Goal: Check status: Check status

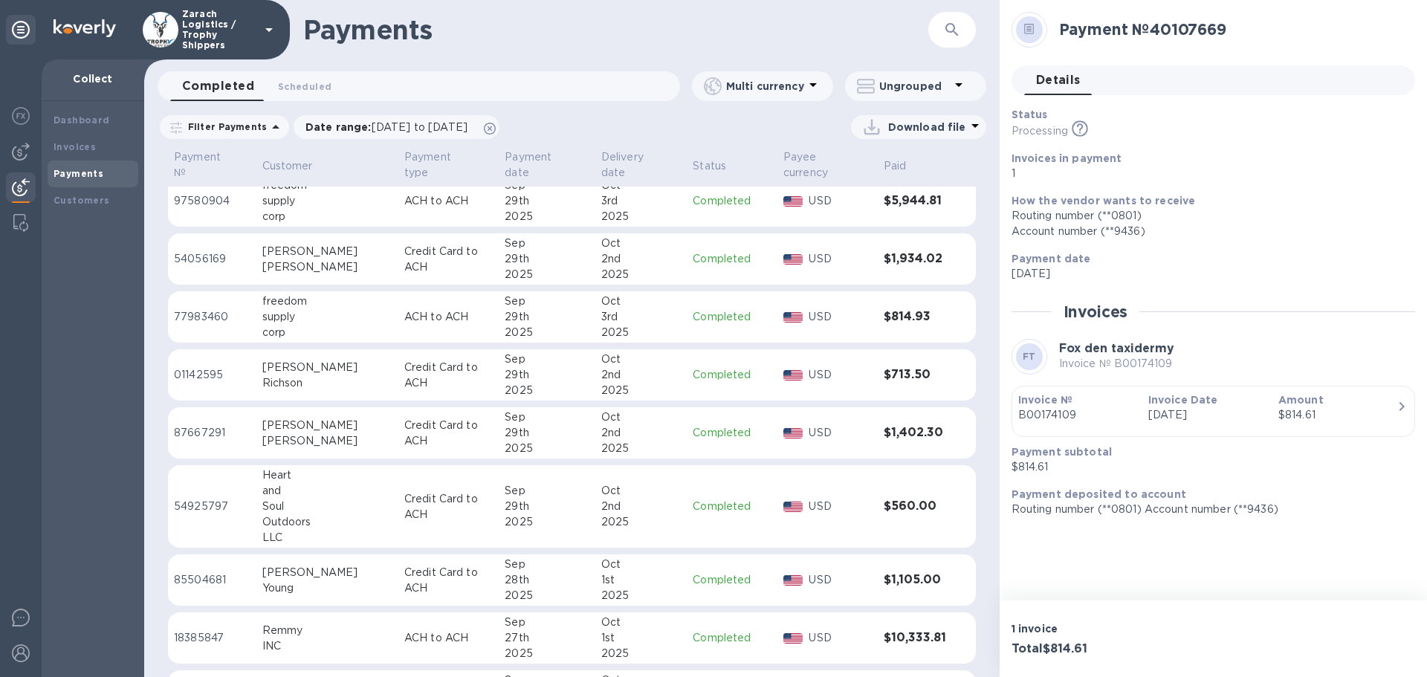
scroll to position [859, 0]
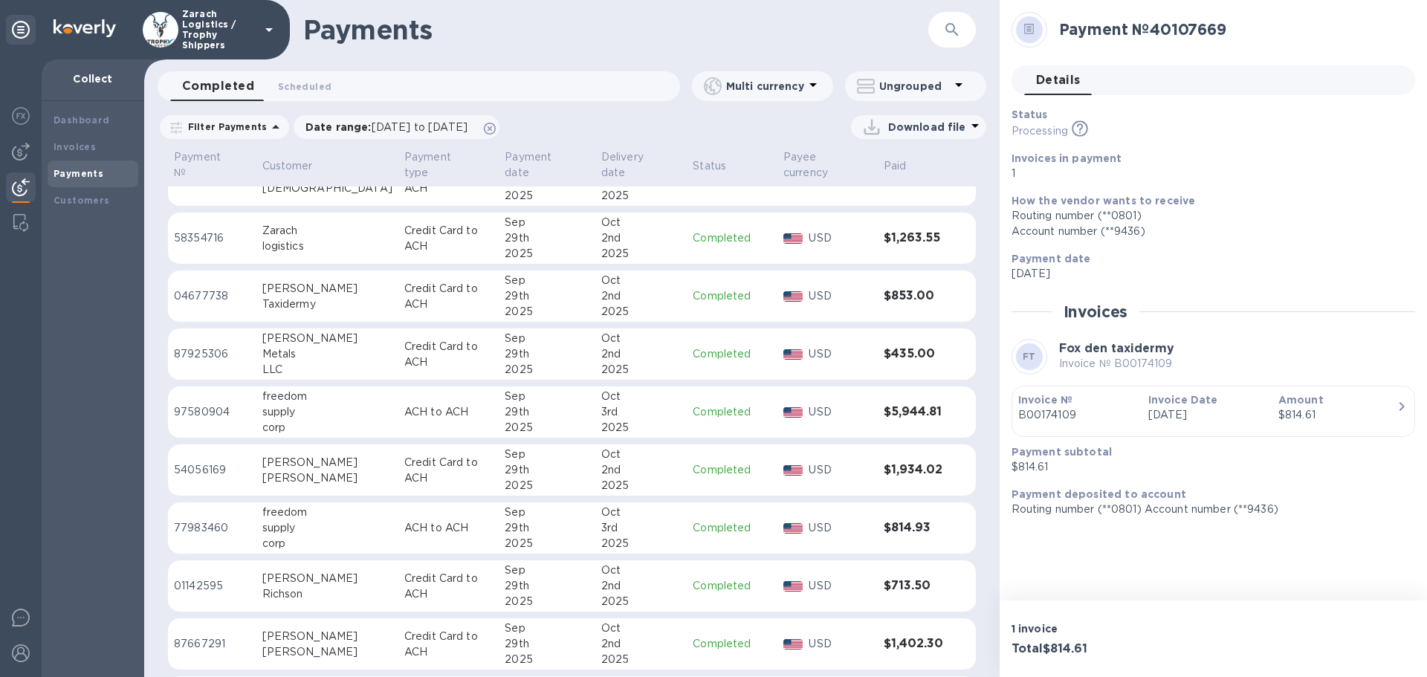
click at [212, 404] on p "97580904" at bounding box center [212, 412] width 77 height 16
click at [221, 520] on p "77983460" at bounding box center [212, 528] width 77 height 16
click at [198, 404] on p "97580904" at bounding box center [212, 412] width 77 height 16
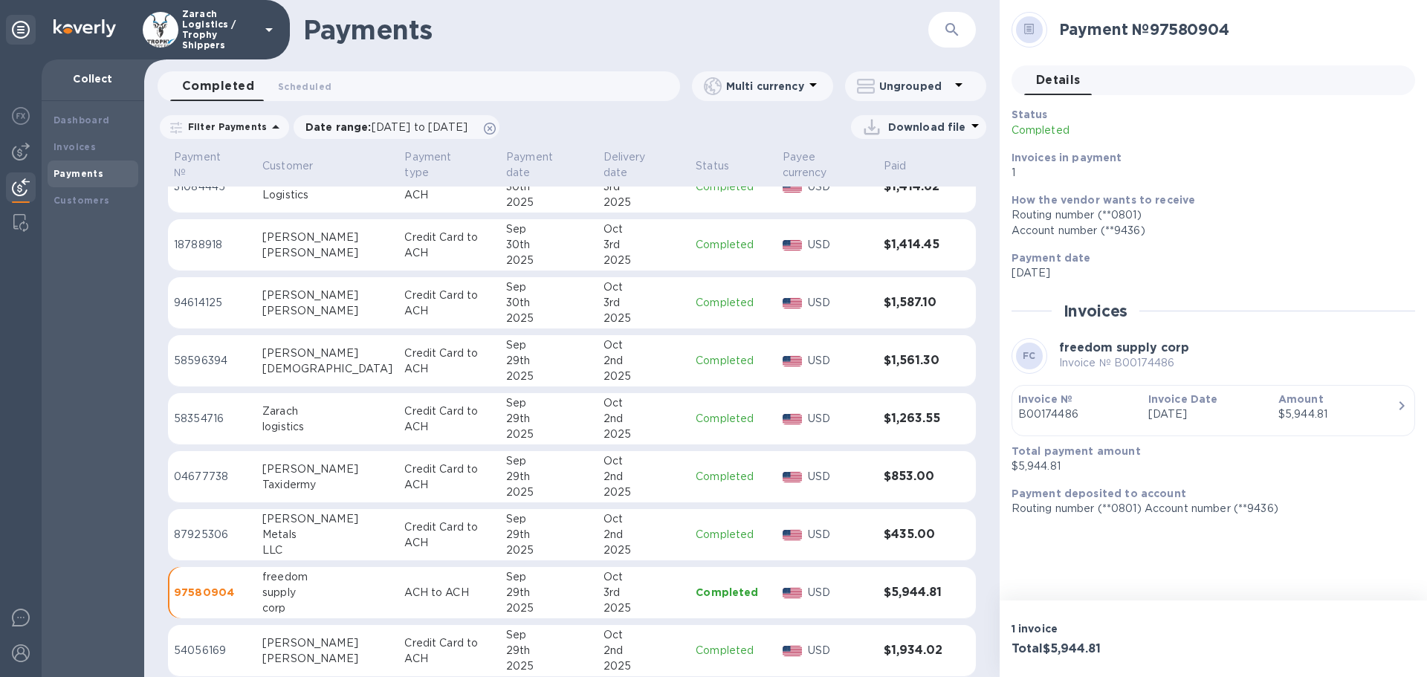
scroll to position [859, 0]
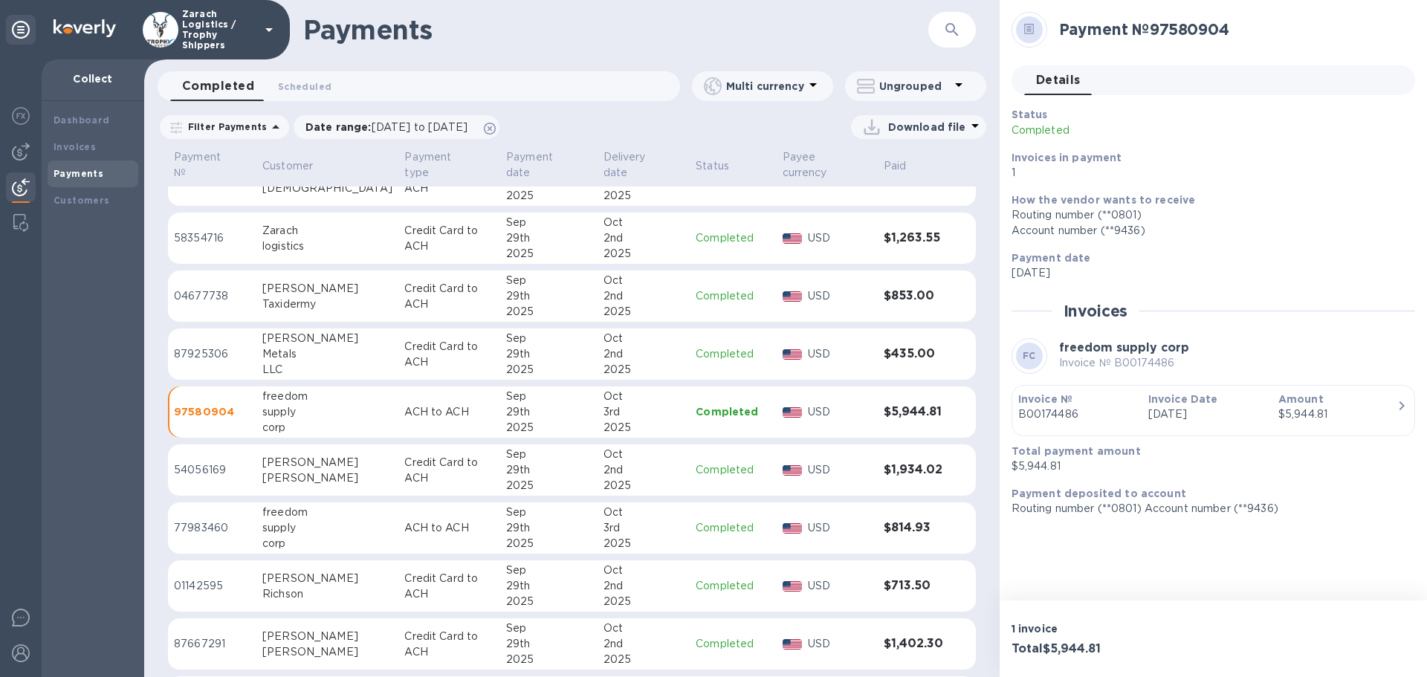
click at [221, 404] on p "97580904" at bounding box center [212, 411] width 77 height 15
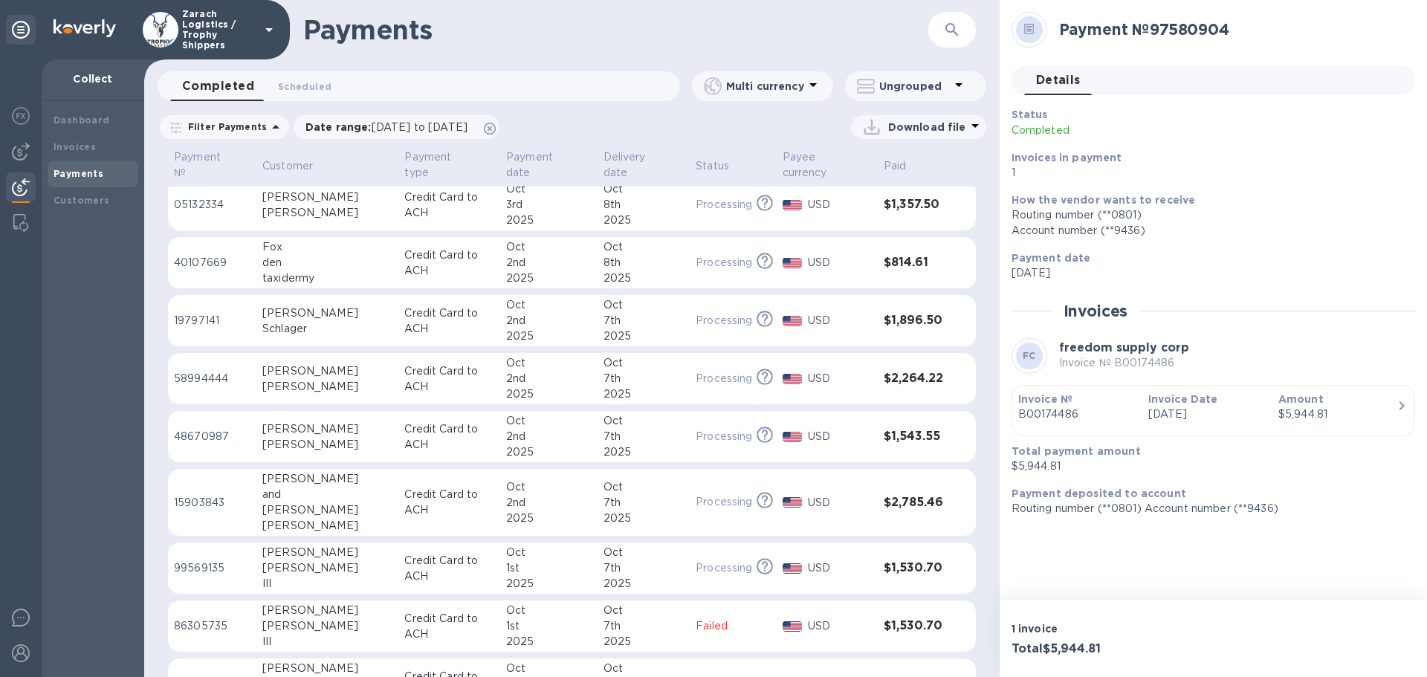
scroll to position [0, 0]
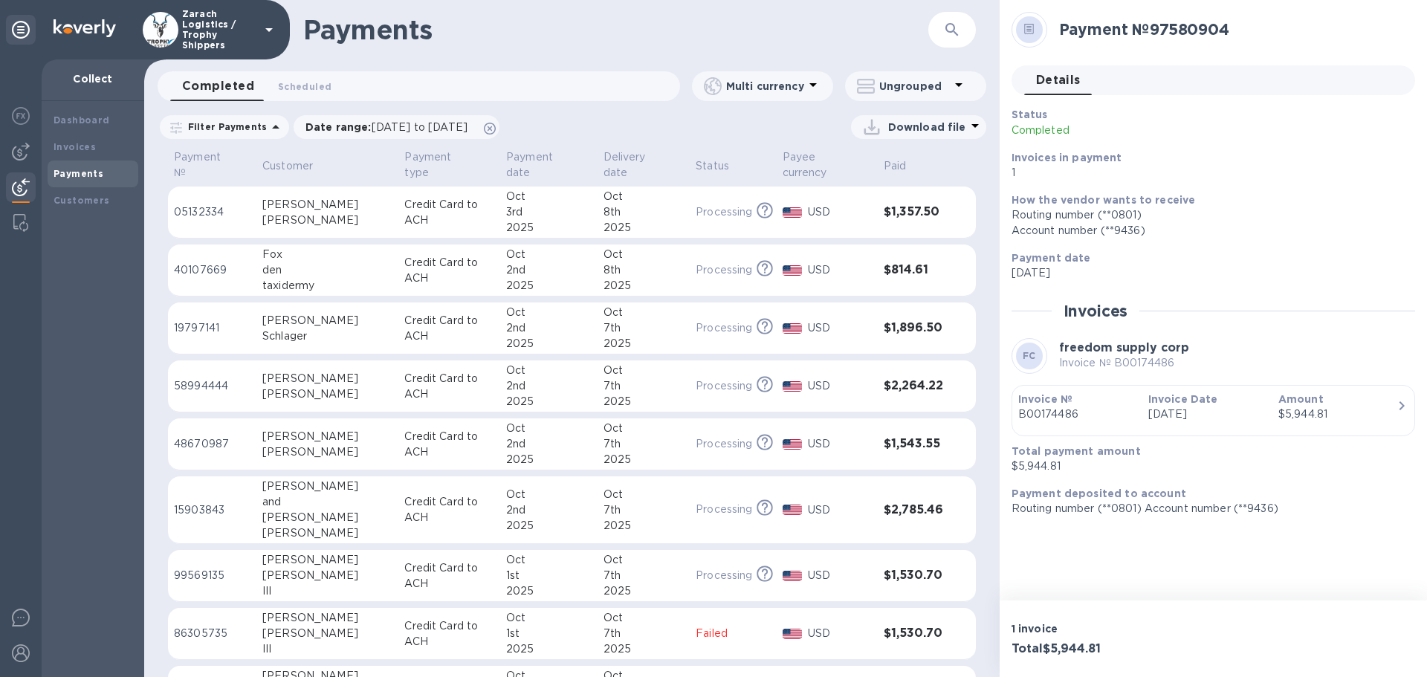
click at [206, 204] on p "05132334" at bounding box center [212, 212] width 77 height 16
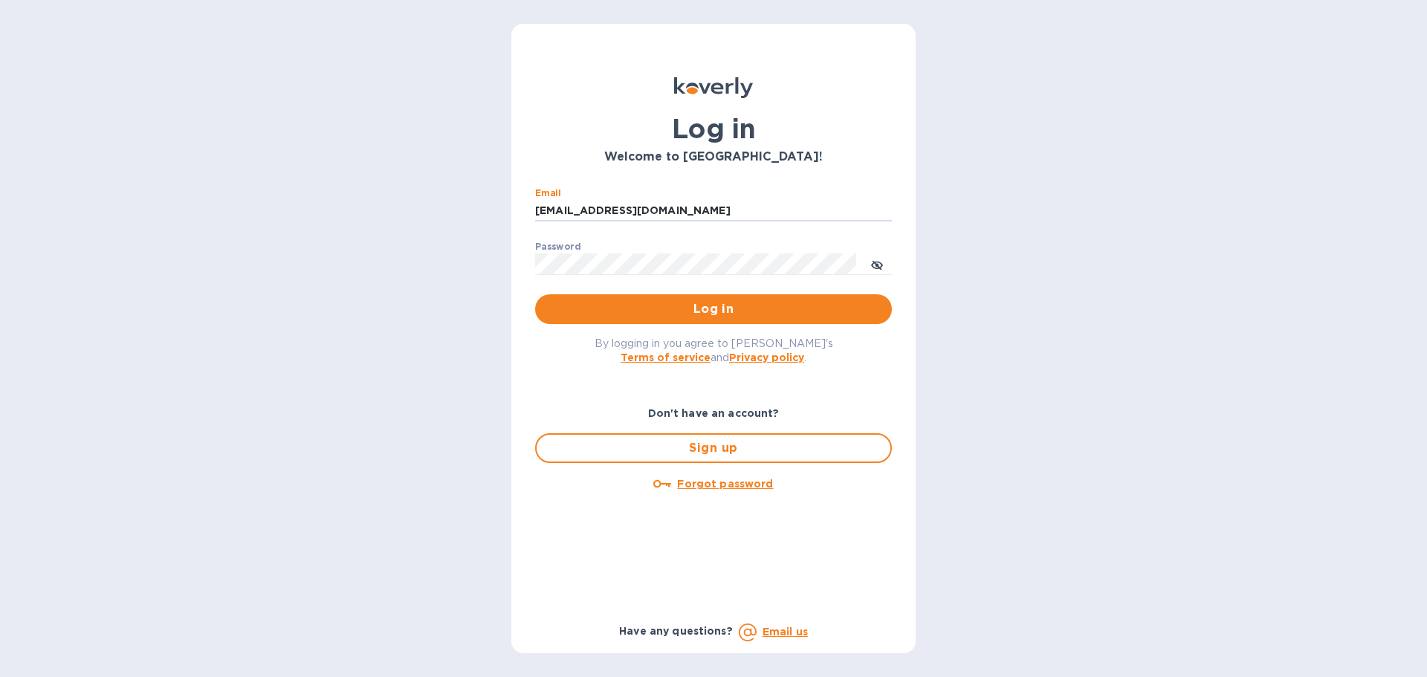
drag, startPoint x: 673, startPoint y: 209, endPoint x: 501, endPoint y: 208, distance: 172.4
click at [502, 208] on div "Log in Welcome to Koverly! Email ssinger@intlfreight.net ​ Password ​ Log in By…" at bounding box center [713, 338] width 1427 height 677
type input "ssinger@zarachlogistics.com"
click at [665, 303] on span "Log in" at bounding box center [713, 309] width 333 height 18
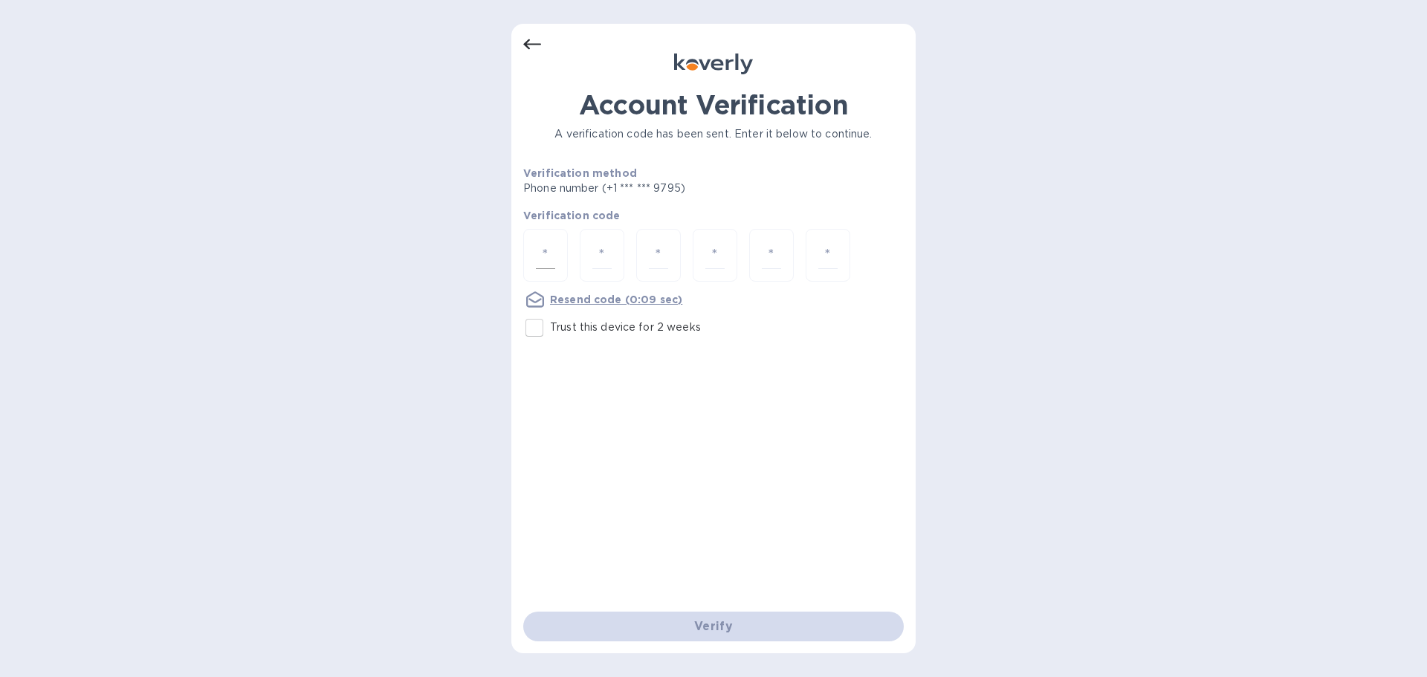
click at [562, 250] on div at bounding box center [545, 255] width 45 height 53
type input "3"
type input "2"
type input "3"
type input "6"
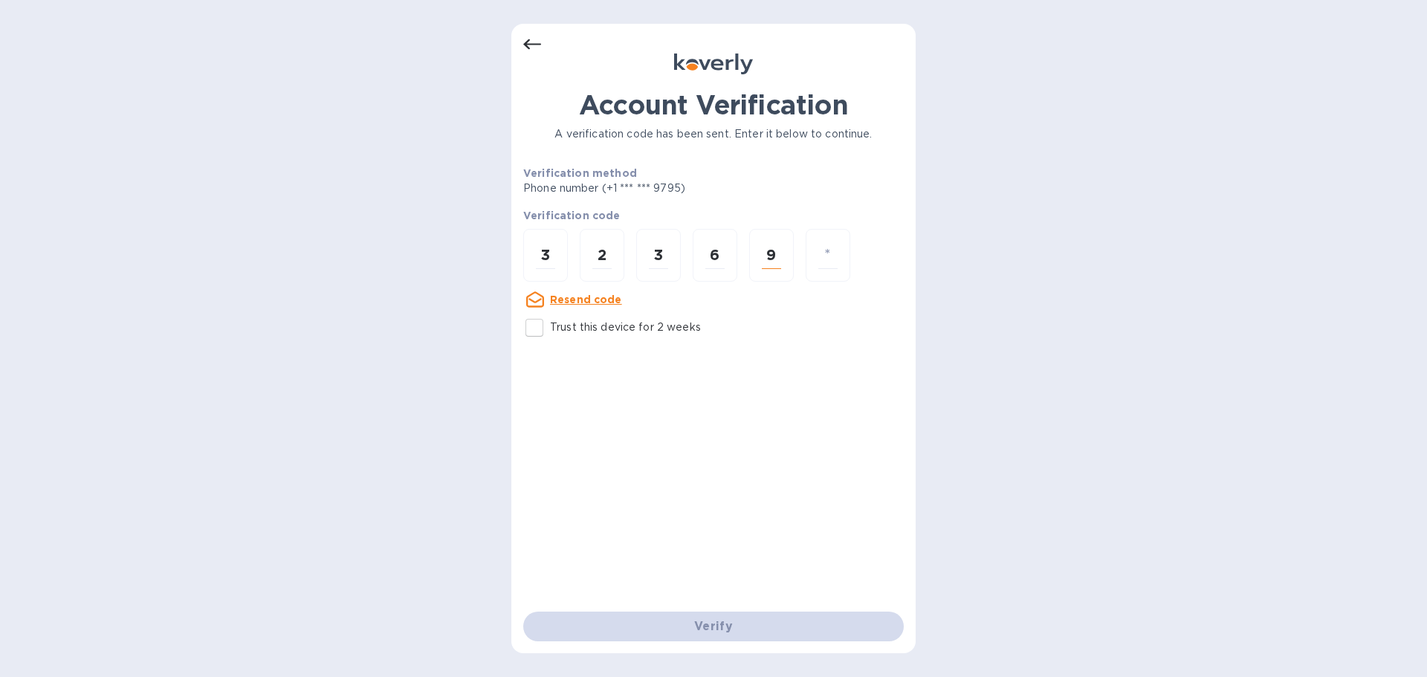
drag, startPoint x: 777, startPoint y: 254, endPoint x: 766, endPoint y: 255, distance: 11.2
click at [766, 255] on input "9" at bounding box center [771, 255] width 19 height 27
type input "7"
type input "9"
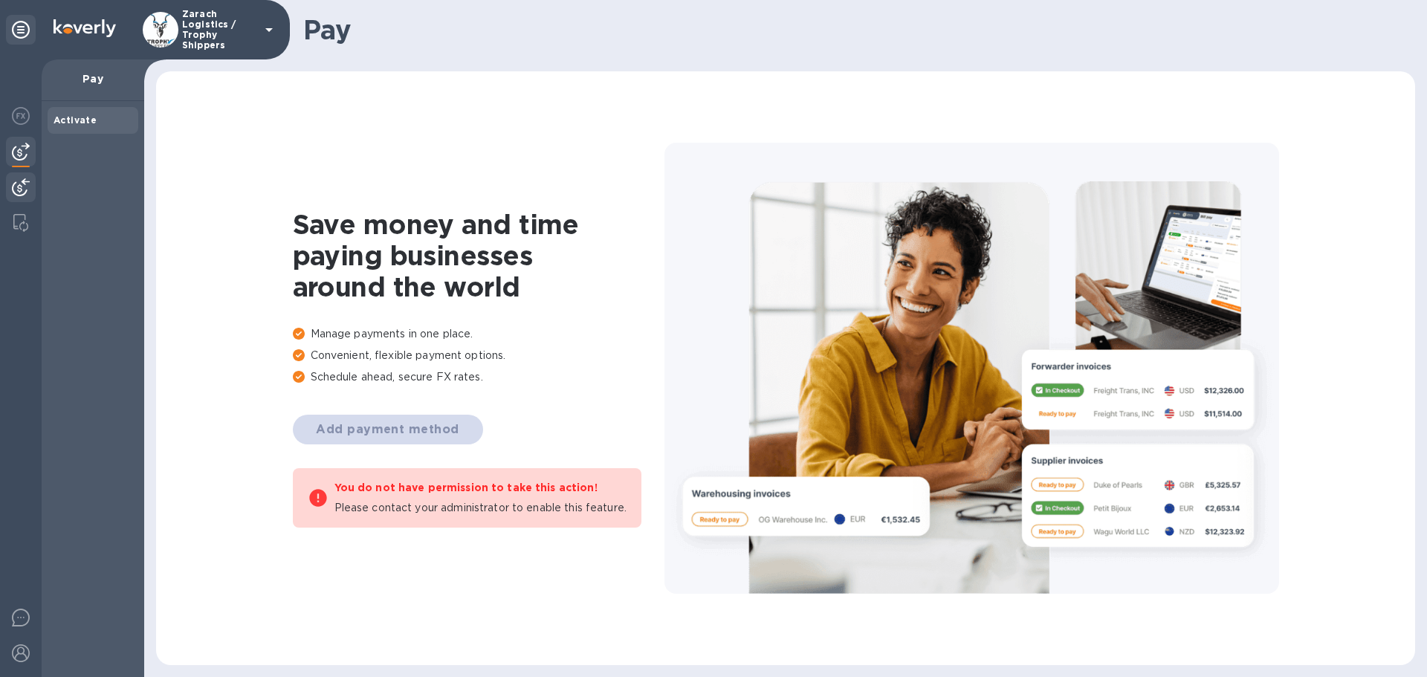
click at [24, 187] on img at bounding box center [21, 187] width 18 height 18
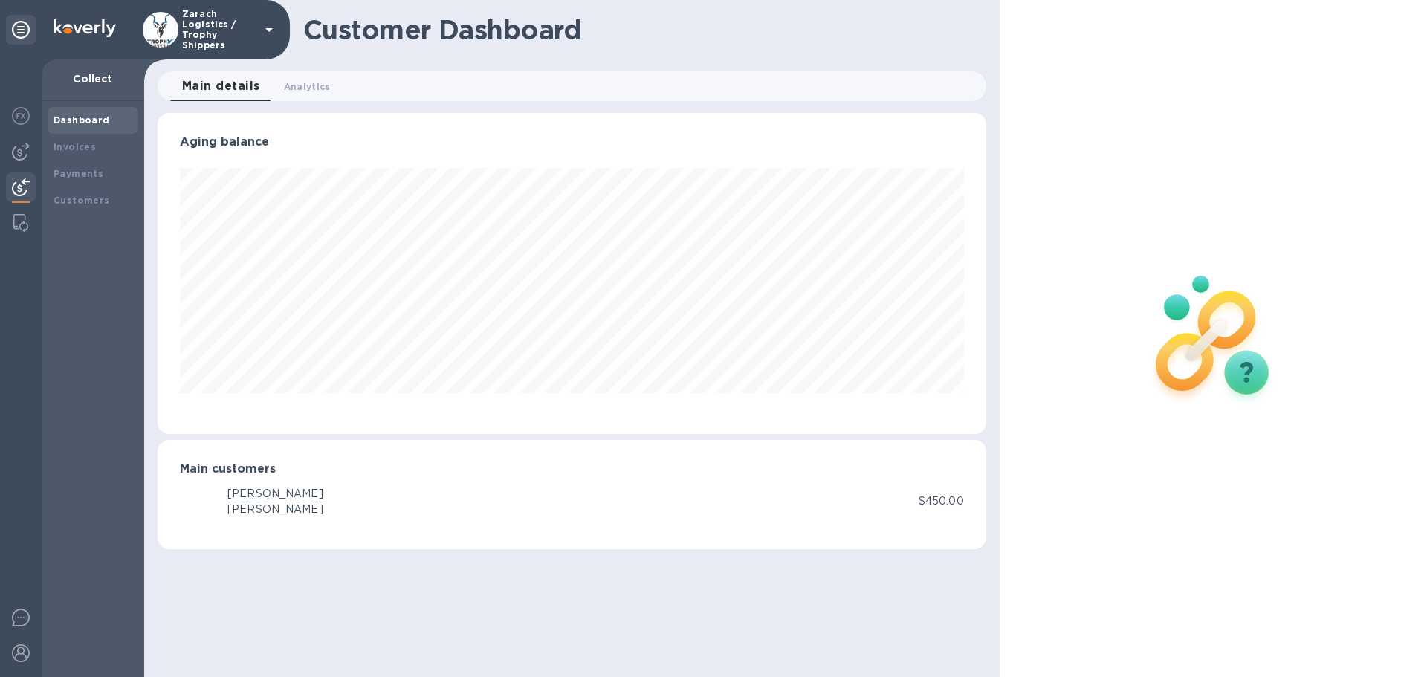
scroll to position [321, 828]
click at [85, 170] on b "Payments" at bounding box center [79, 173] width 50 height 11
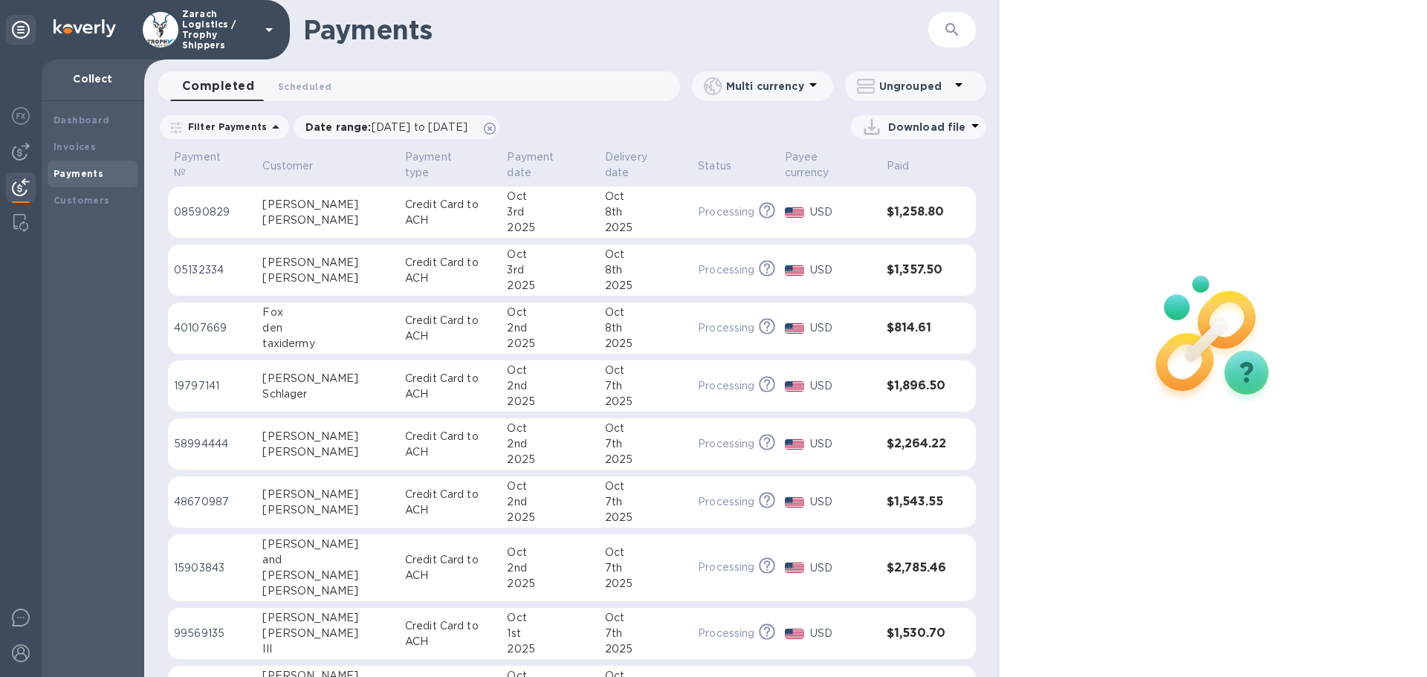
click at [195, 320] on p "40107669" at bounding box center [212, 328] width 77 height 16
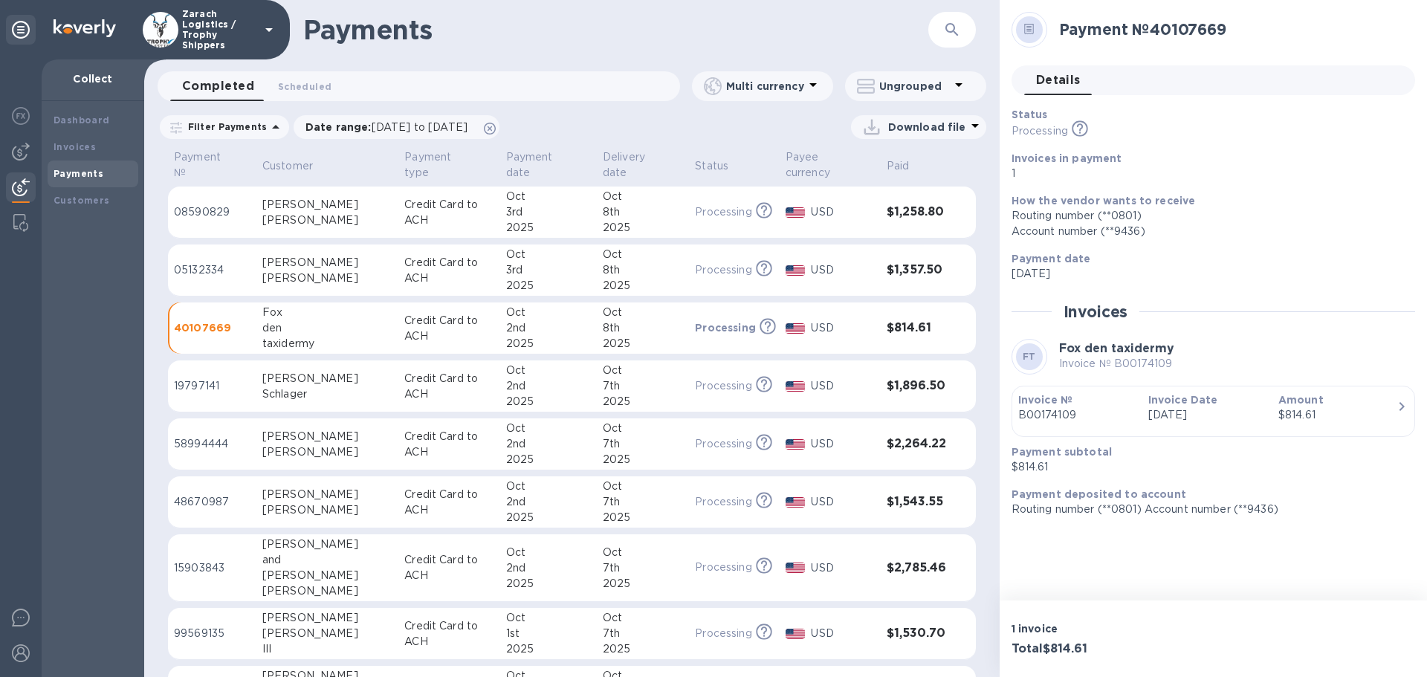
click at [209, 204] on p "08590829" at bounding box center [212, 212] width 77 height 16
